Goal: Navigation & Orientation: Find specific page/section

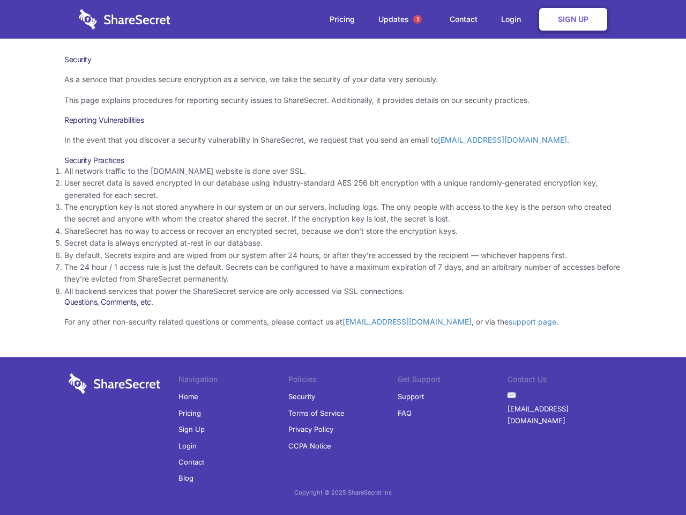
click at [343, 257] on li "By default, Secrets expire and are wiped from our system after 24 hours, or aft…" at bounding box center [343, 255] width 558 height 12
click at [418, 19] on span "1" at bounding box center [418, 19] width 9 height 9
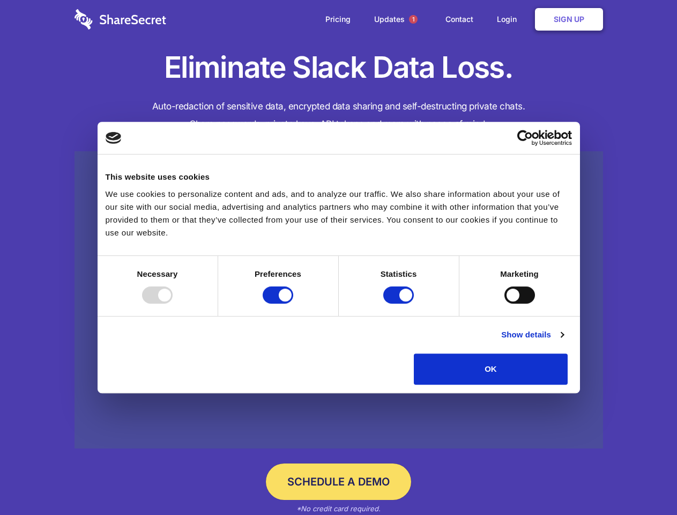
click at [173, 304] on div at bounding box center [157, 294] width 31 height 17
click at [293, 304] on input "Preferences" at bounding box center [278, 294] width 31 height 17
checkbox input "false"
click at [400, 304] on input "Statistics" at bounding box center [398, 294] width 31 height 17
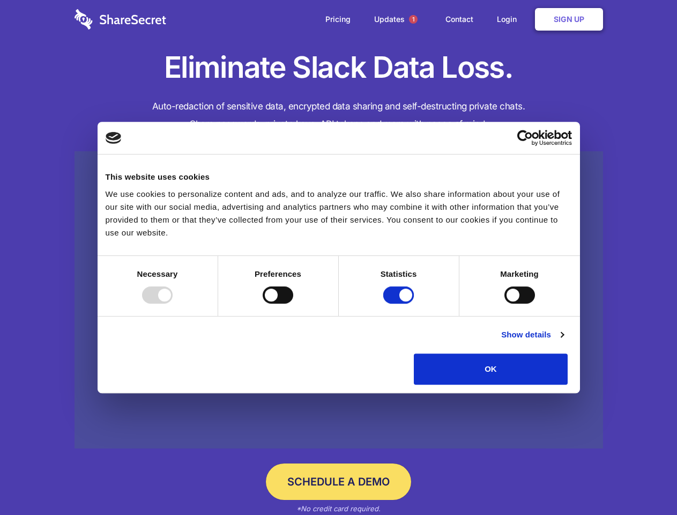
checkbox input "false"
click at [505, 304] on input "Marketing" at bounding box center [520, 294] width 31 height 17
checkbox input "true"
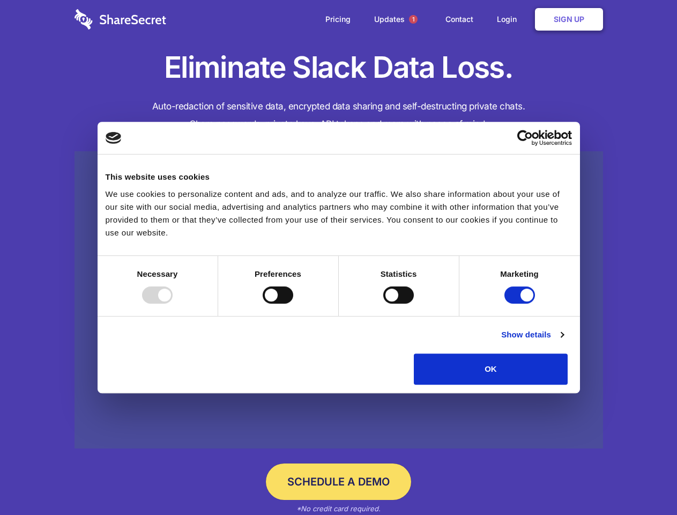
click at [564, 341] on link "Show details" at bounding box center [532, 334] width 62 height 13
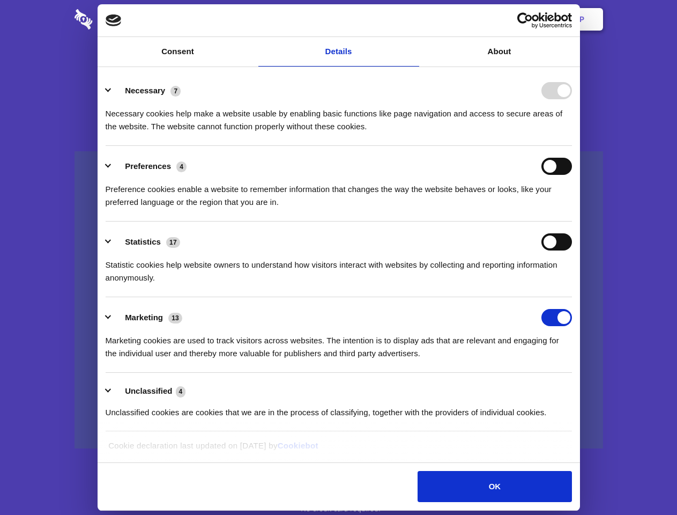
click at [572, 133] on div "Necessary cookies help make a website usable by enabling basic functions like p…" at bounding box center [339, 116] width 467 height 34
